Goal: Information Seeking & Learning: Learn about a topic

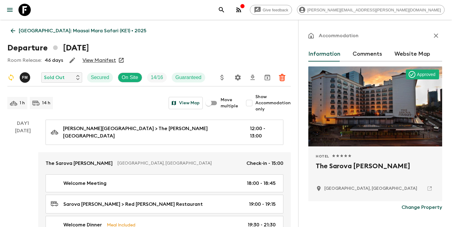
click at [225, 13] on icon "search adventures" at bounding box center [221, 9] width 7 height 7
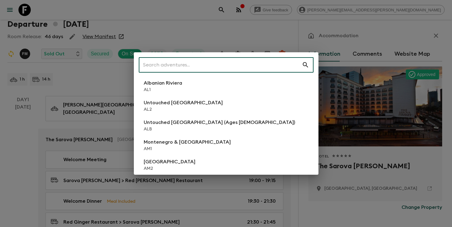
scroll to position [24, 0]
click at [251, 65] on input "text" at bounding box center [220, 64] width 163 height 17
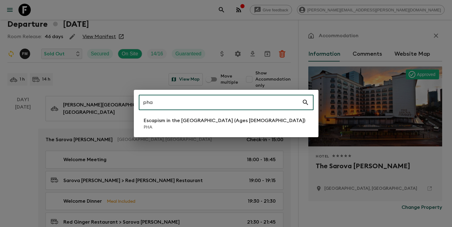
type input "pha"
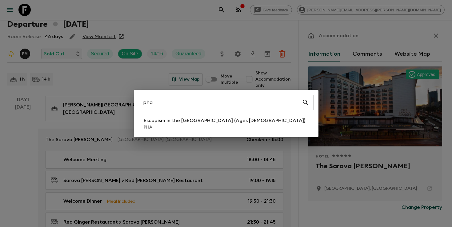
click at [222, 132] on div "pha ​ Escapism in the [GEOGRAPHIC_DATA] (Ages [DEMOGRAPHIC_DATA]) PHA" at bounding box center [226, 113] width 185 height 47
click at [221, 125] on p "PHA" at bounding box center [225, 127] width 162 height 6
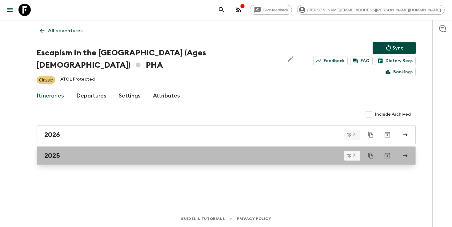
click at [154, 152] on div "2025" at bounding box center [220, 156] width 352 height 8
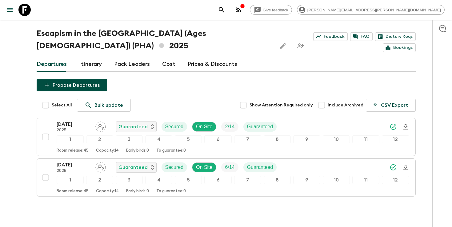
scroll to position [15, 0]
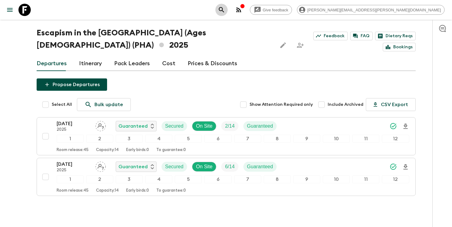
click at [225, 11] on icon "search adventures" at bounding box center [221, 9] width 7 height 7
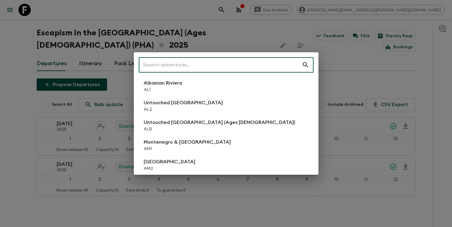
click at [249, 65] on input "text" at bounding box center [220, 64] width 163 height 17
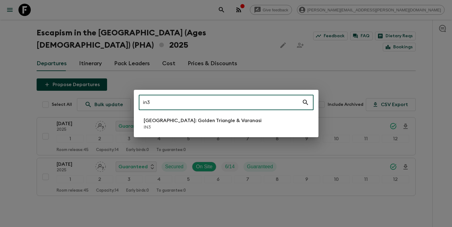
type input "in3"
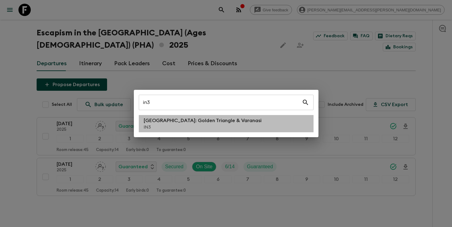
click at [210, 126] on p "IN3" at bounding box center [203, 127] width 118 height 6
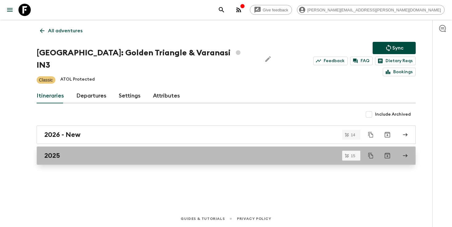
click at [193, 152] on div "2025" at bounding box center [220, 156] width 352 height 8
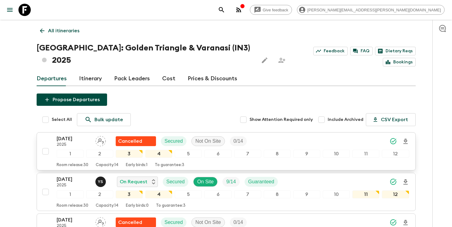
click at [47, 145] on input "checkbox" at bounding box center [45, 151] width 12 height 12
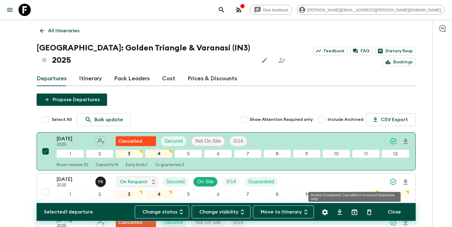
click at [356, 214] on icon "Archive (Completed, Cancelled or Unsynced Departures only)" at bounding box center [354, 212] width 7 height 7
checkbox input "false"
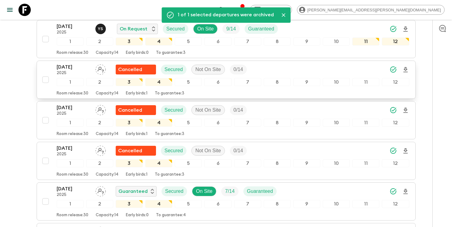
scroll to position [116, 0]
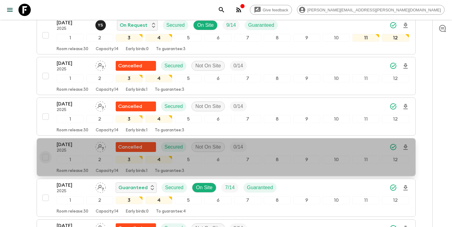
click at [42, 151] on input "checkbox" at bounding box center [45, 157] width 12 height 12
checkbox input "true"
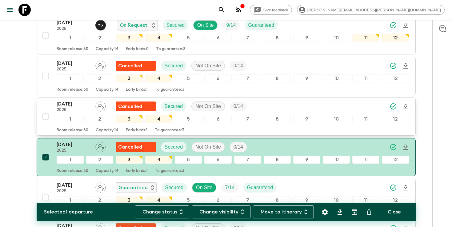
click at [47, 111] on input "checkbox" at bounding box center [45, 117] width 12 height 12
checkbox input "true"
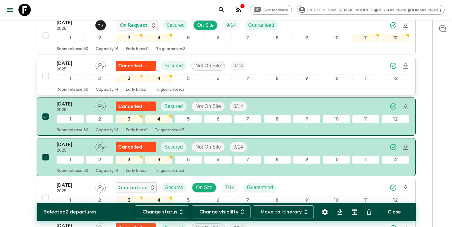
click at [44, 70] on input "checkbox" at bounding box center [45, 76] width 12 height 12
checkbox input "true"
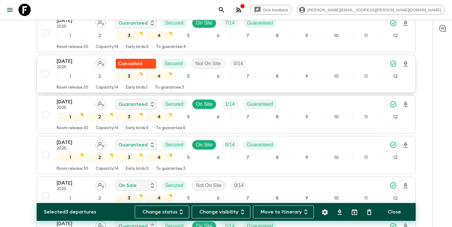
scroll to position [283, 0]
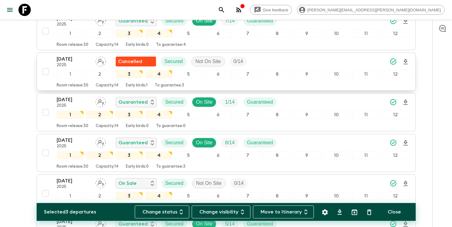
click at [44, 66] on input "checkbox" at bounding box center [45, 72] width 12 height 12
checkbox input "true"
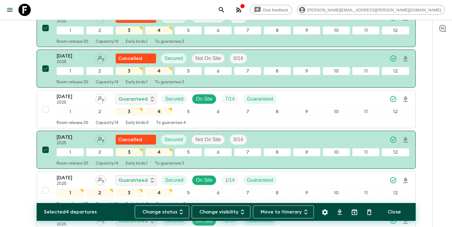
scroll to position [0, 0]
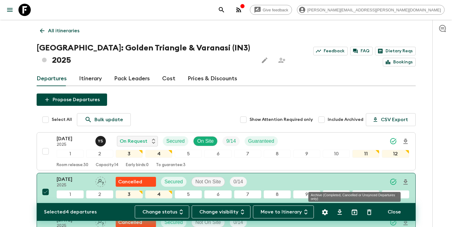
click at [354, 212] on icon "Archive (Completed, Cancelled or Unsynced Departures only)" at bounding box center [354, 212] width 7 height 7
checkbox input "false"
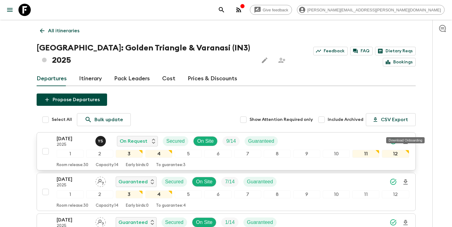
click at [406, 139] on icon "Download Onboarding" at bounding box center [406, 141] width 4 height 5
click at [225, 9] on icon "search adventures" at bounding box center [221, 9] width 7 height 7
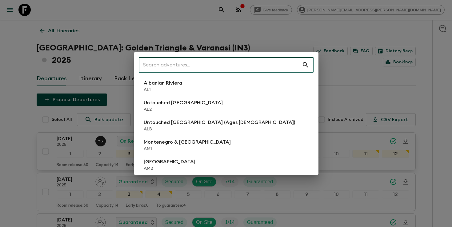
click at [241, 65] on input "text" at bounding box center [220, 64] width 163 height 17
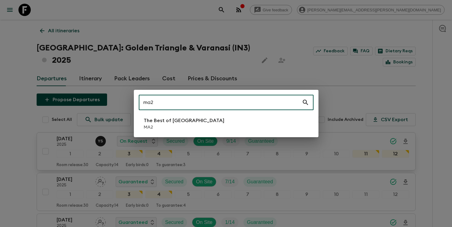
type input "ma2"
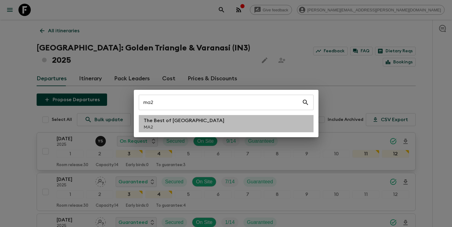
click at [201, 124] on li "The Best of [GEOGRAPHIC_DATA] MA2" at bounding box center [226, 123] width 175 height 17
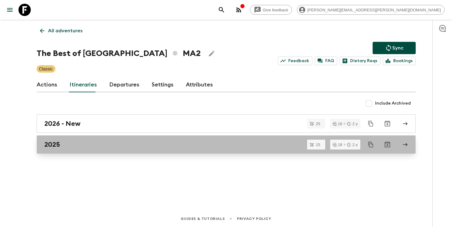
click at [63, 144] on div "2025" at bounding box center [220, 145] width 352 height 8
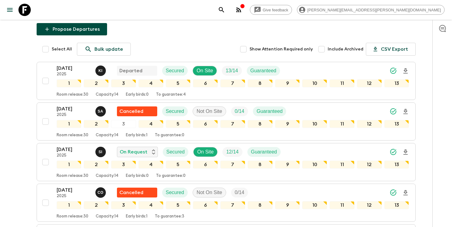
scroll to position [63, 0]
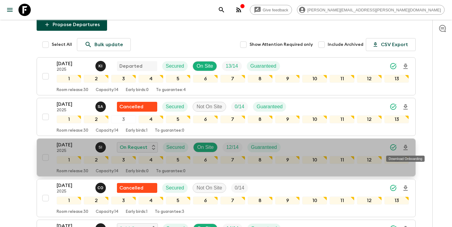
click at [406, 148] on icon "Download Onboarding" at bounding box center [406, 147] width 4 height 5
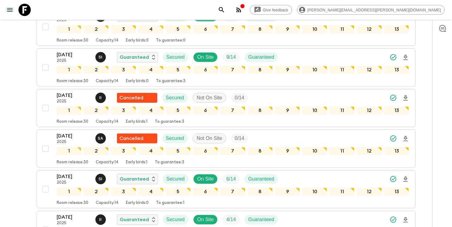
scroll to position [306, 0]
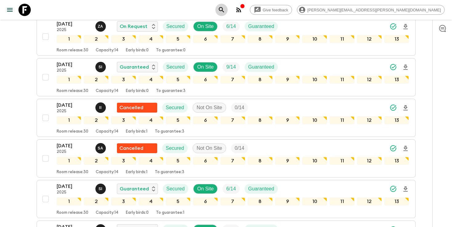
click at [225, 7] on icon "search adventures" at bounding box center [221, 9] width 7 height 7
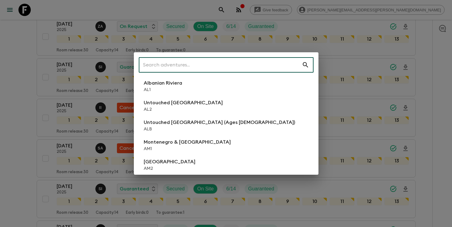
click at [246, 58] on input "text" at bounding box center [220, 64] width 163 height 17
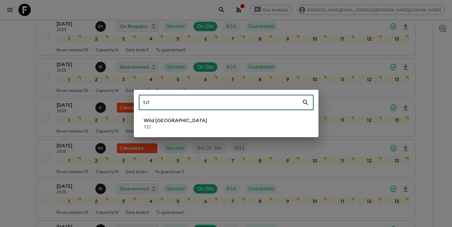
type input "tz1"
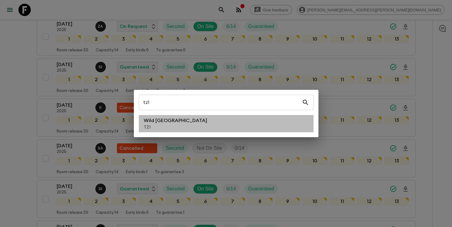
click at [187, 119] on li "Wild Tanzania TZ1" at bounding box center [226, 123] width 175 height 17
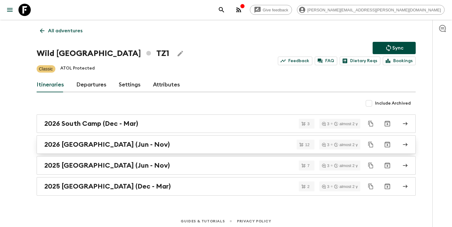
scroll to position [2, 0]
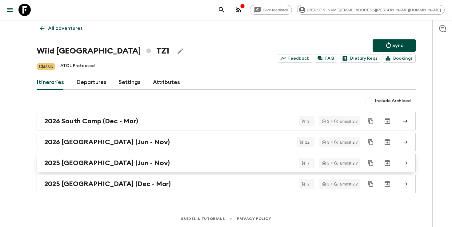
click at [175, 166] on div "2025 [GEOGRAPHIC_DATA] (Jun - Nov)" at bounding box center [220, 163] width 352 height 8
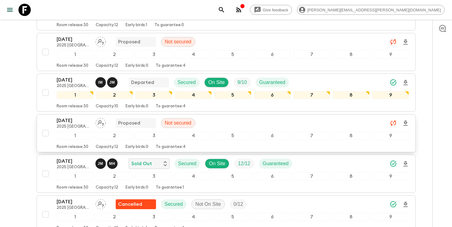
scroll to position [231, 0]
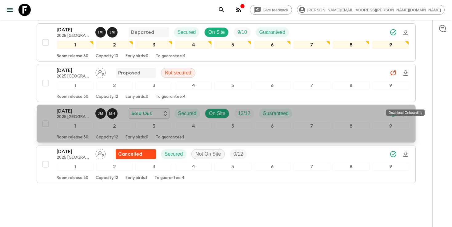
click at [407, 111] on icon "Download Onboarding" at bounding box center [406, 113] width 4 height 5
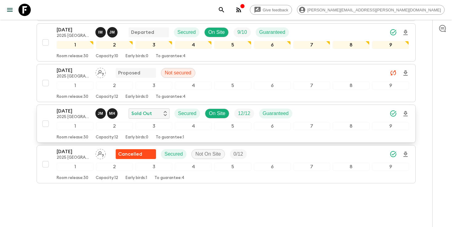
click at [302, 12] on div "Give feedback [PERSON_NAME][EMAIL_ADDRESS][PERSON_NAME][DOMAIN_NAME]" at bounding box center [330, 10] width 229 height 12
click at [225, 12] on icon "search adventures" at bounding box center [221, 9] width 7 height 7
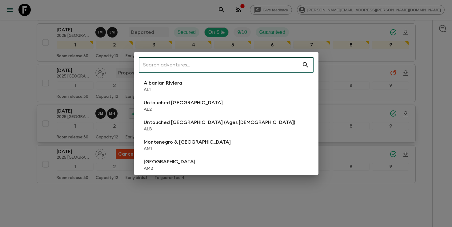
click at [254, 65] on input "text" at bounding box center [220, 64] width 163 height 17
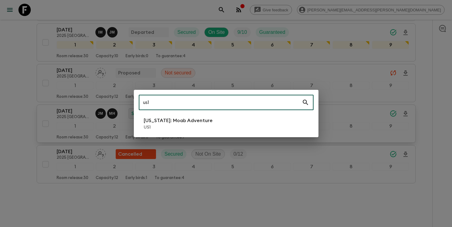
type input "us1"
click at [210, 128] on li "[US_STATE]: Moab Adventure US1" at bounding box center [226, 123] width 175 height 17
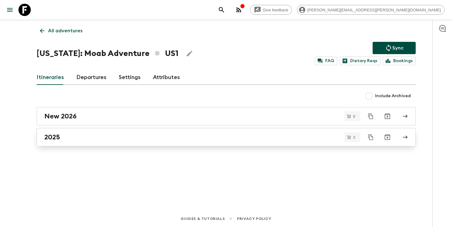
click at [216, 140] on div "2025" at bounding box center [220, 137] width 352 height 8
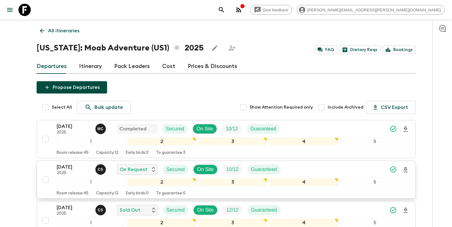
scroll to position [68, 0]
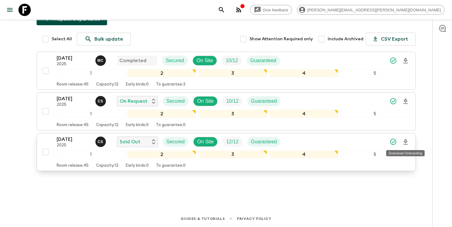
click at [406, 143] on icon "Download Onboarding" at bounding box center [406, 142] width 4 height 5
click at [228, 13] on button "search adventures" at bounding box center [222, 10] width 12 height 12
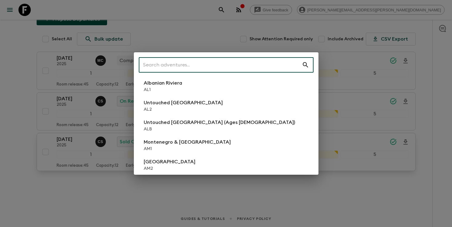
click at [200, 71] on input "text" at bounding box center [220, 64] width 163 height 17
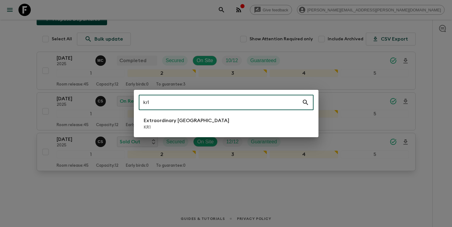
type input "kr1"
click at [158, 123] on p "Extraordinary [GEOGRAPHIC_DATA]" at bounding box center [187, 120] width 86 height 7
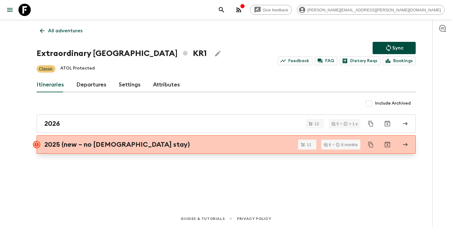
click at [65, 146] on h2 "2025 (new – no [DEMOGRAPHIC_DATA] stay)" at bounding box center [117, 145] width 146 height 8
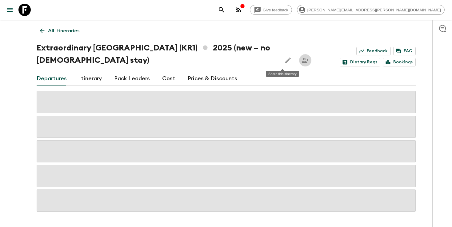
click at [302, 59] on icon "Share this itinerary" at bounding box center [305, 60] width 7 height 7
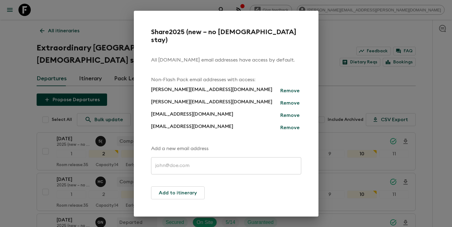
click at [433, 99] on div "Share 2025 (new – no temple stay) All [DOMAIN_NAME] email addresses have access…" at bounding box center [226, 113] width 452 height 227
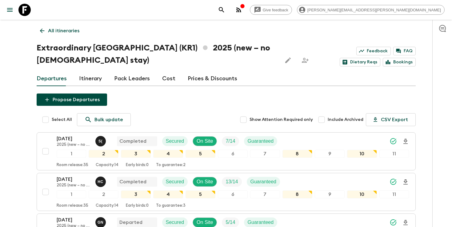
click at [224, 10] on icon "search adventures" at bounding box center [221, 9] width 5 height 5
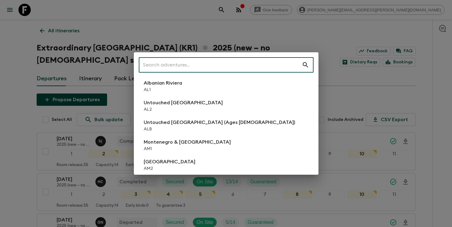
click at [266, 62] on input "text" at bounding box center [220, 64] width 163 height 17
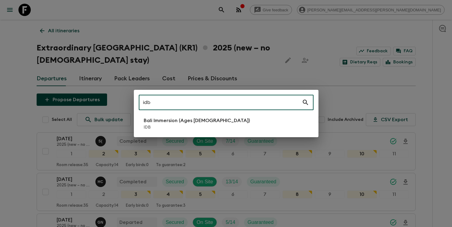
type input "idb"
click at [143, 126] on li "Bali Immersion (Ages [DEMOGRAPHIC_DATA]) IDB" at bounding box center [226, 123] width 175 height 17
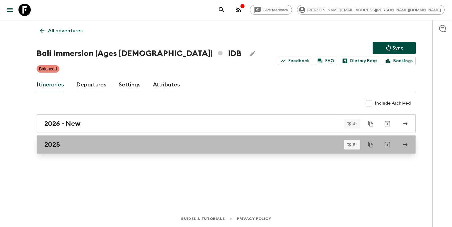
click at [156, 140] on link "2025" at bounding box center [226, 145] width 379 height 18
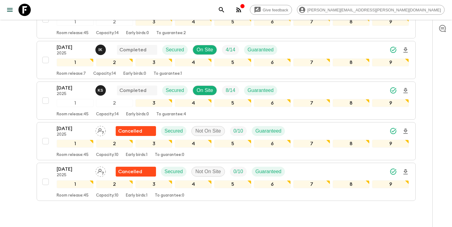
scroll to position [150, 0]
